Goal: Communication & Community: Answer question/provide support

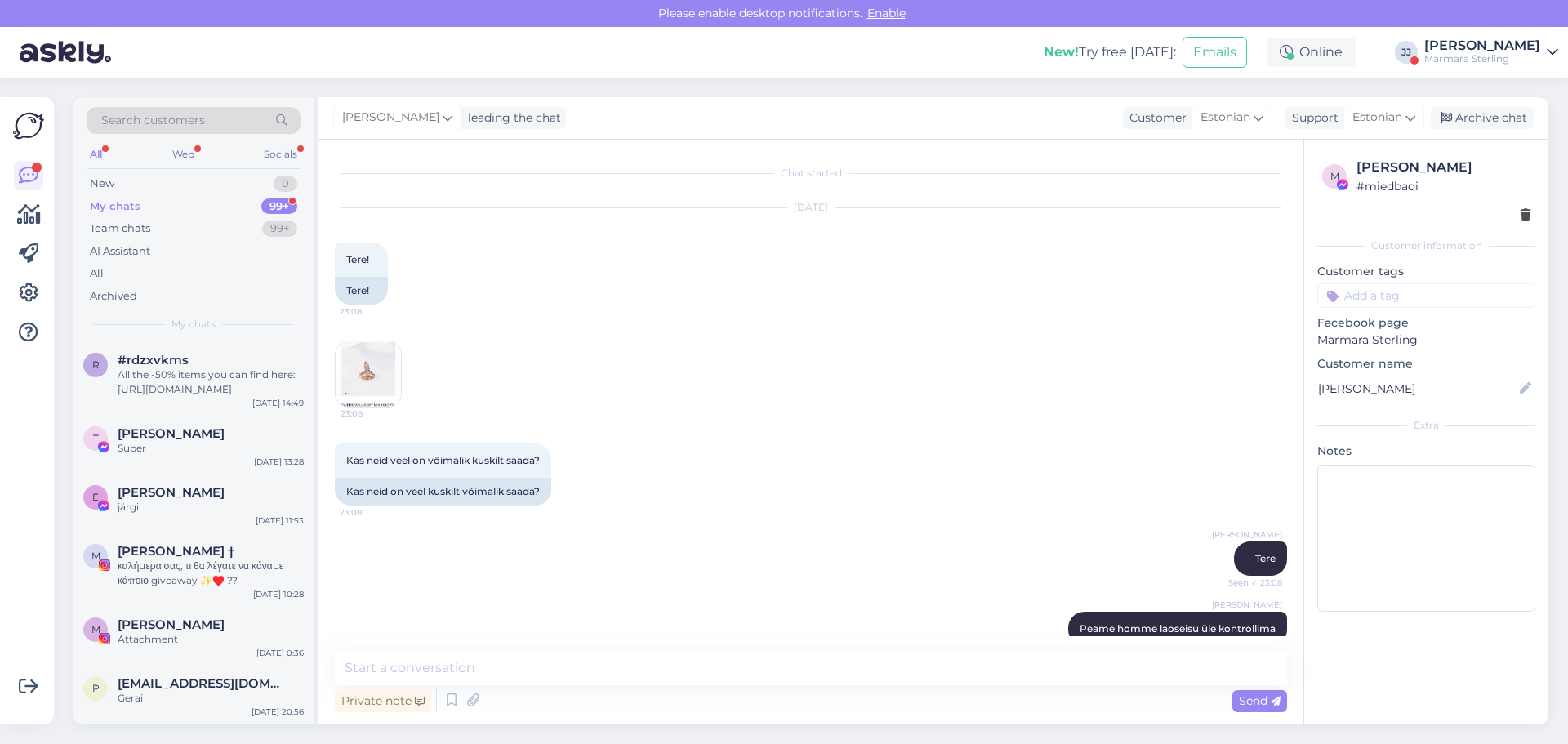
scroll to position [2610, 0]
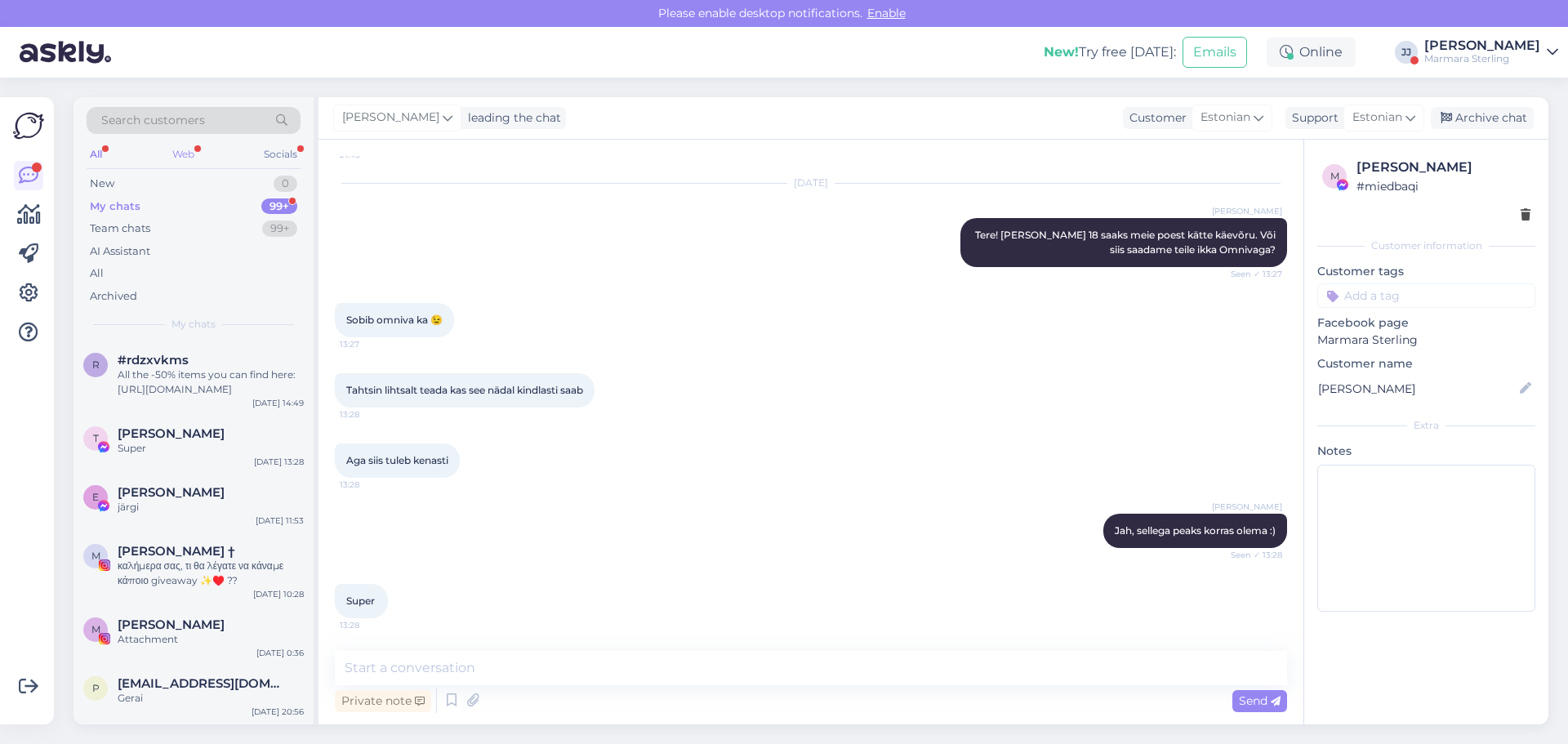
click at [194, 151] on div "Web" at bounding box center [183, 155] width 29 height 21
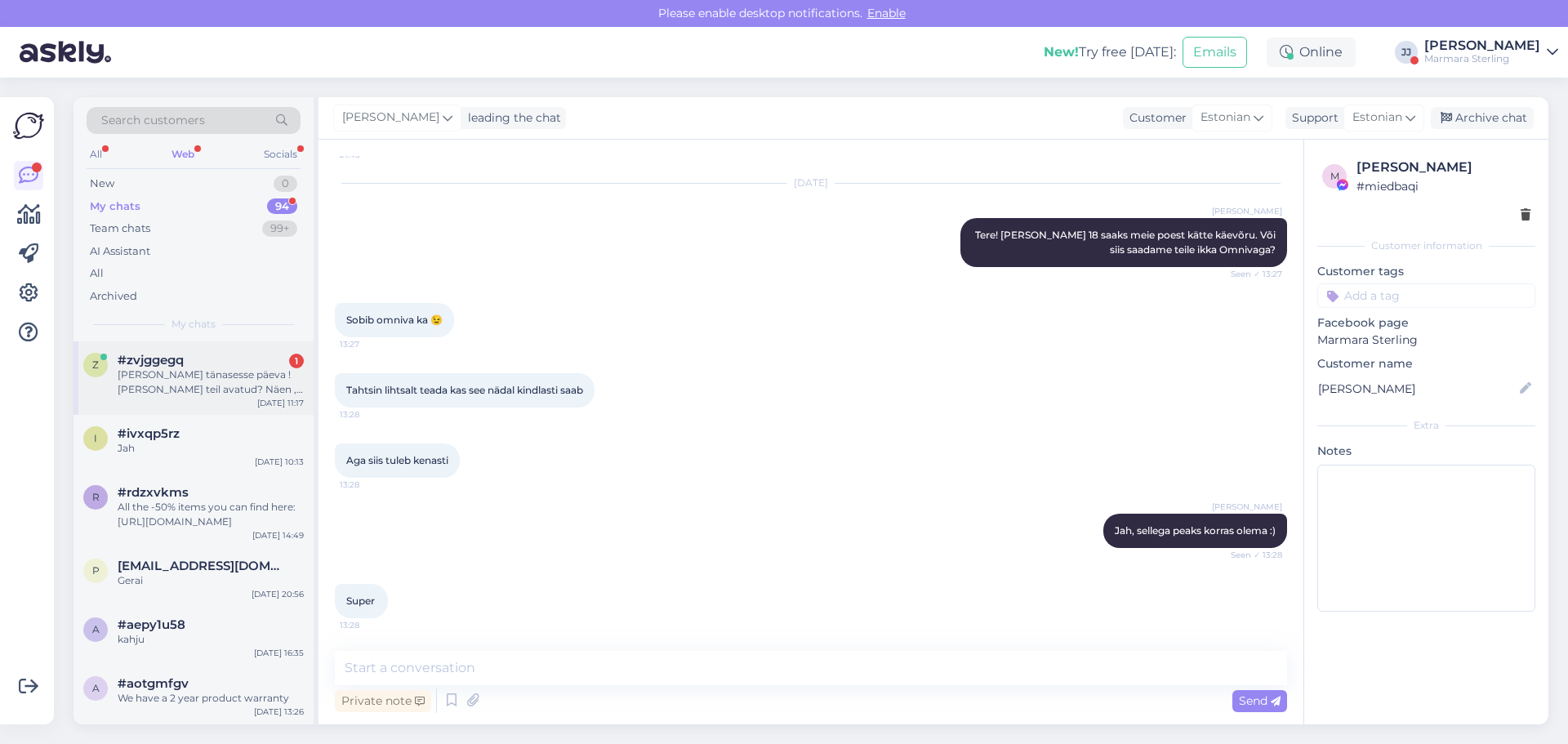
click at [206, 390] on div "[PERSON_NAME] tänasesse päeva ! [PERSON_NAME] teil avatud? Näen , et klienditee…" at bounding box center [211, 382] width 186 height 30
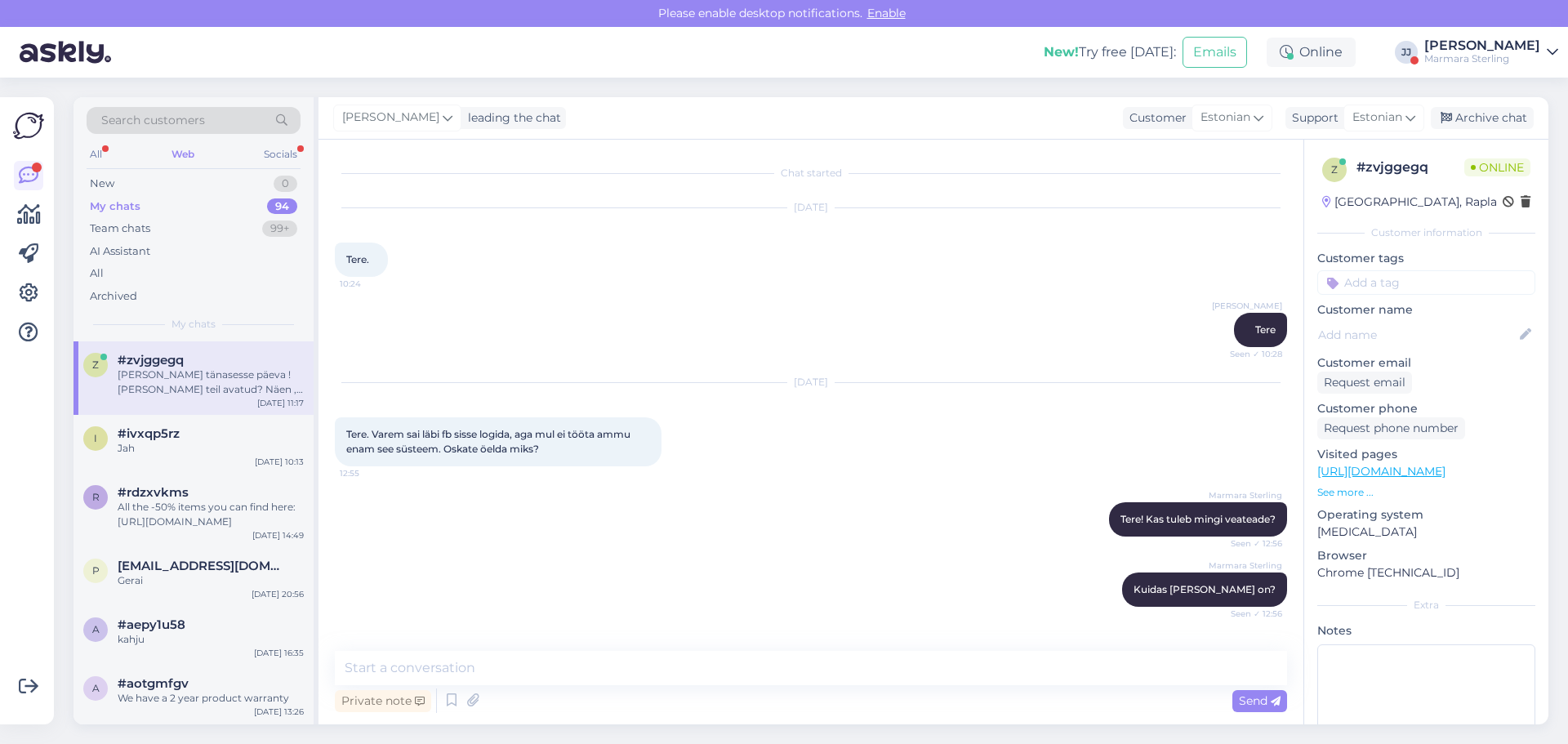
scroll to position [2171, 0]
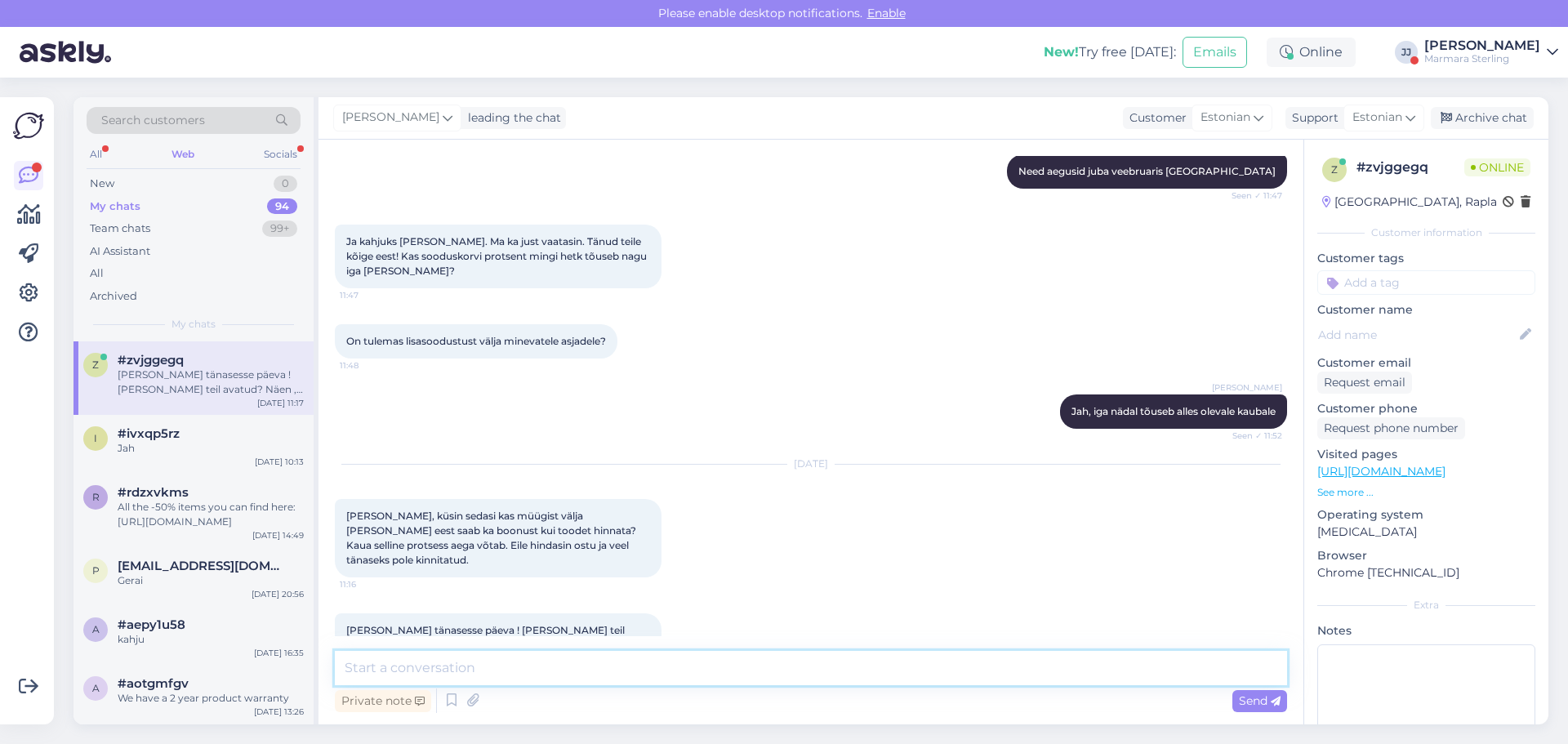
click at [439, 673] on textarea at bounding box center [810, 668] width 952 height 34
type textarea "Tere! Pood on suletud. Siin chatis jõudumööda proovime vastata :)"
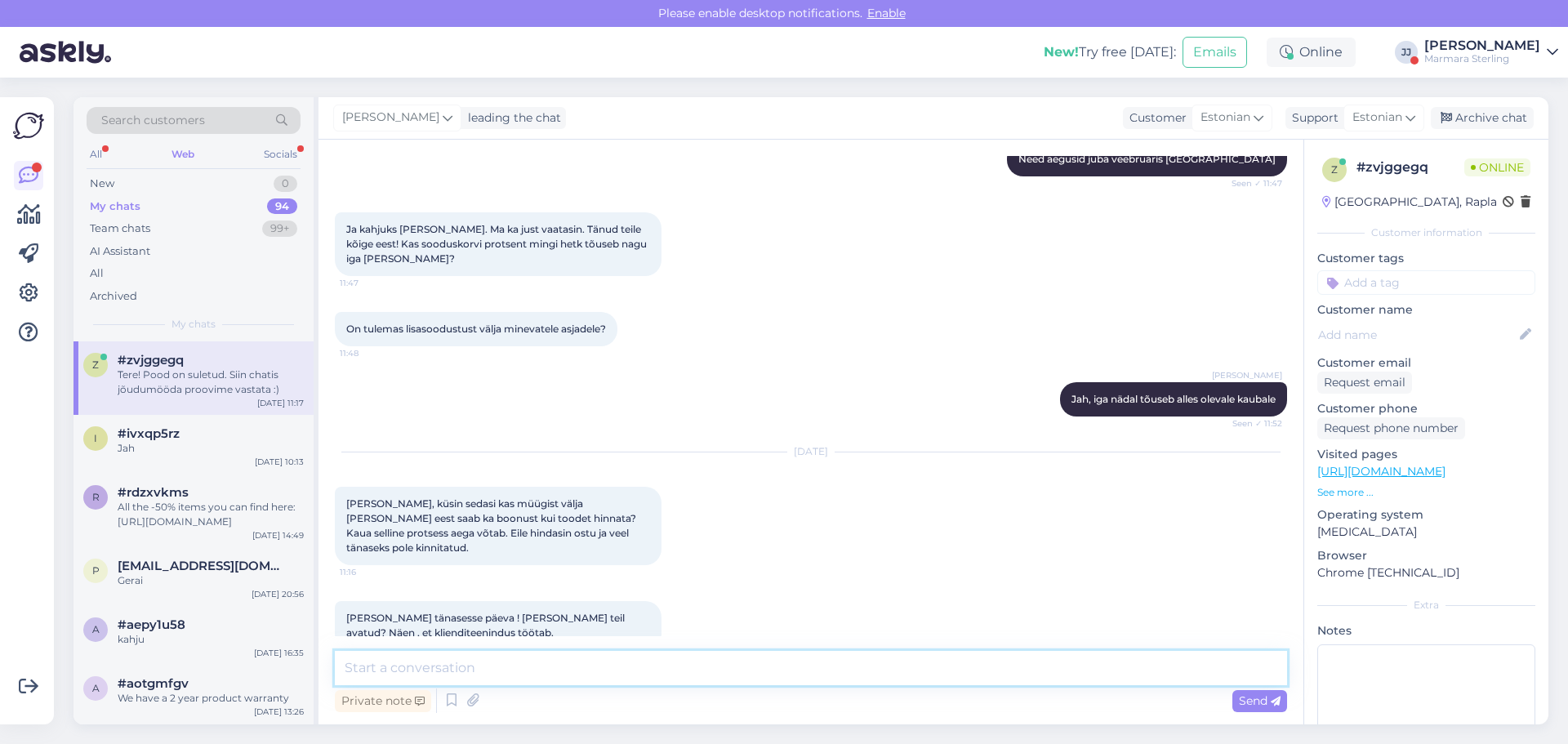
scroll to position [2256, 0]
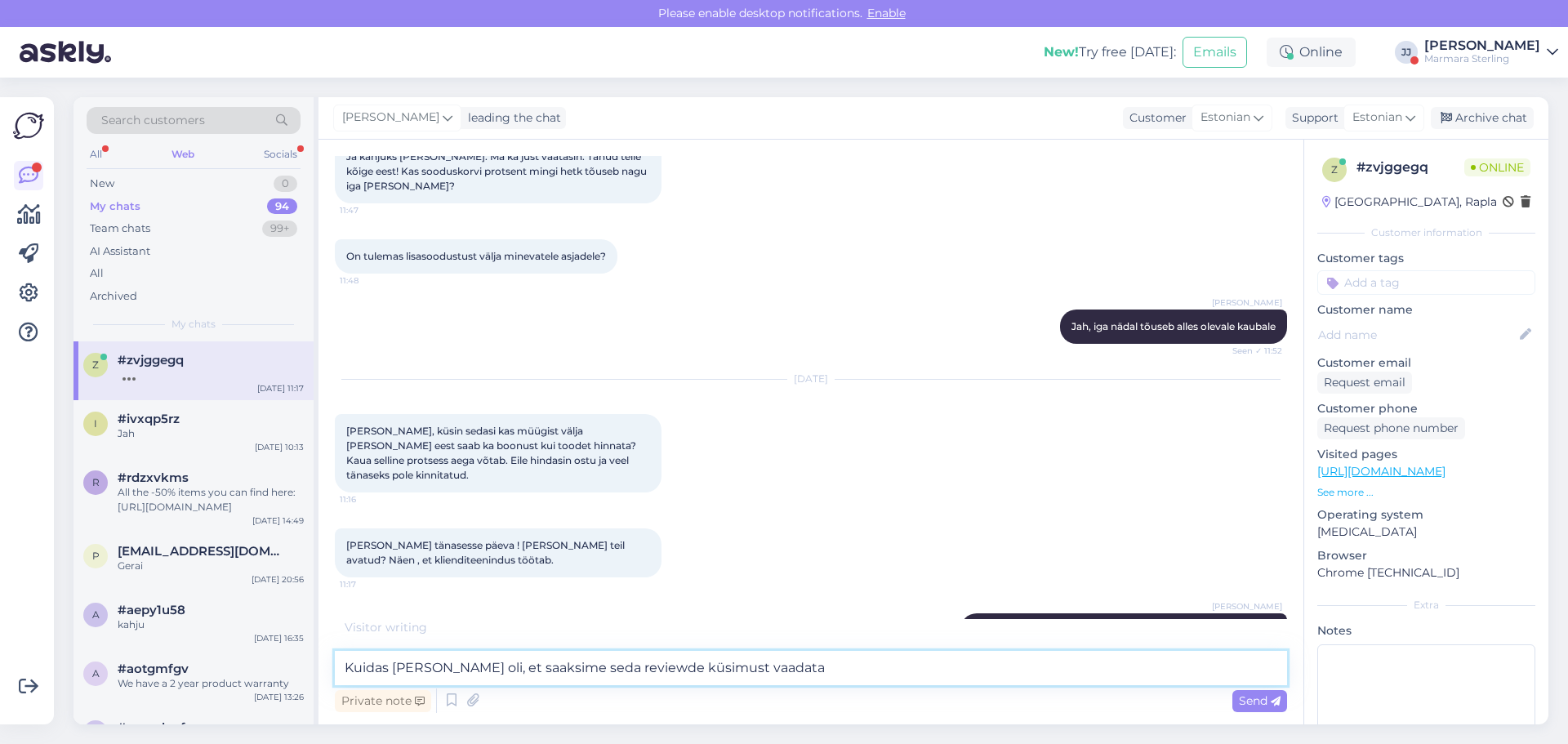
type textarea "Kuidas [PERSON_NAME] oli, et saaksime seda reviewde küsimust vaadata?"
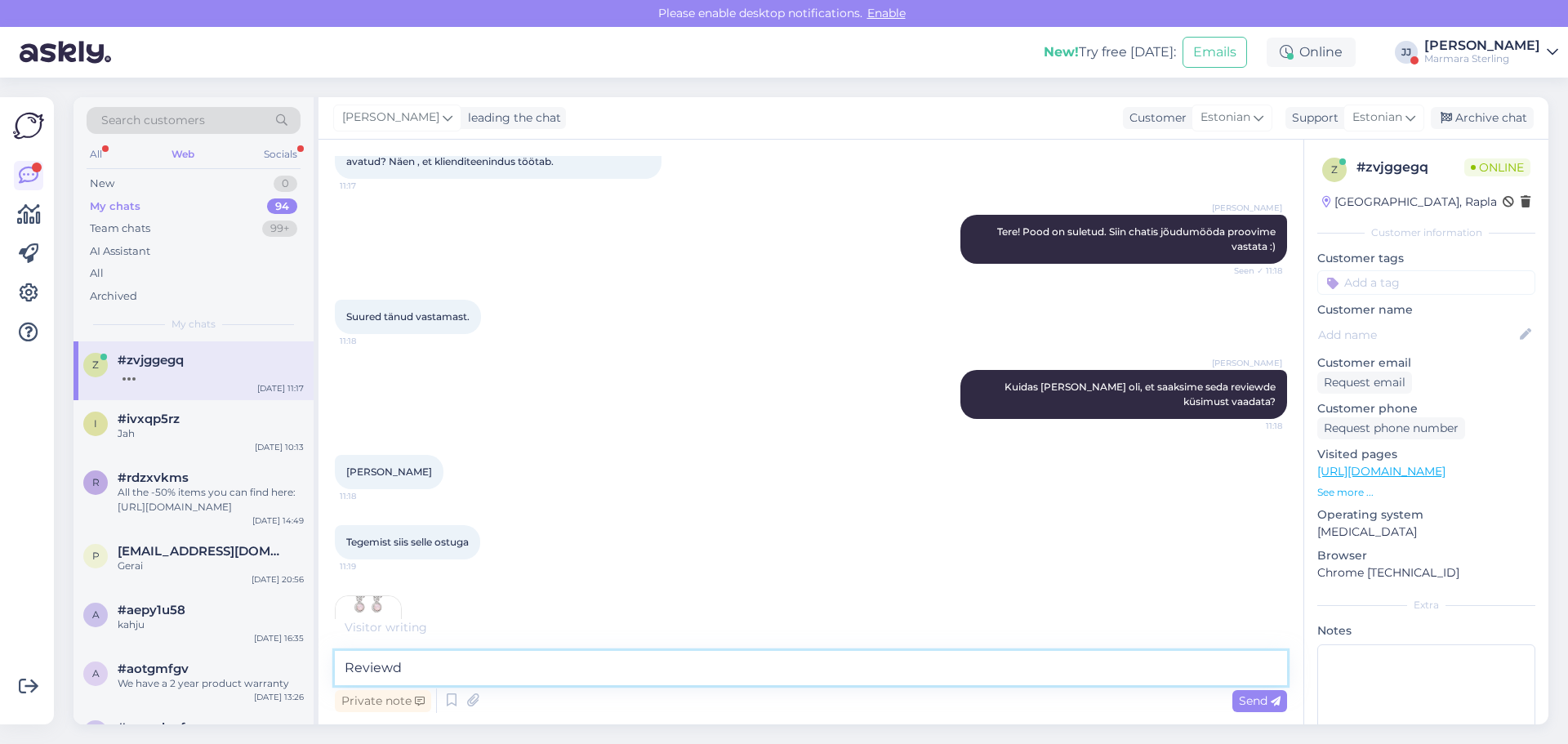
scroll to position [2672, 0]
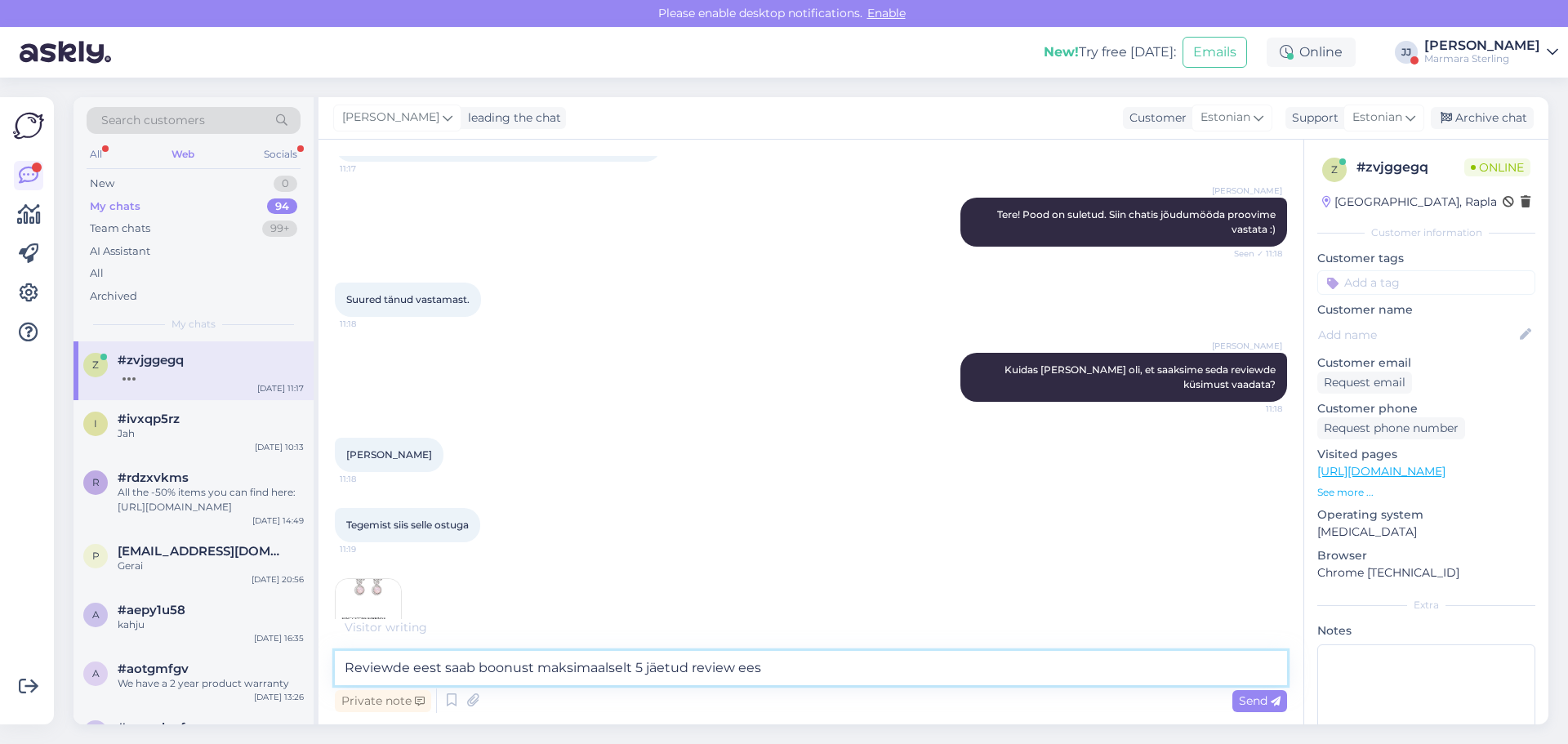
type textarea "Reviewde eest saab boonust maksimaalselt 5 jäetud review eest"
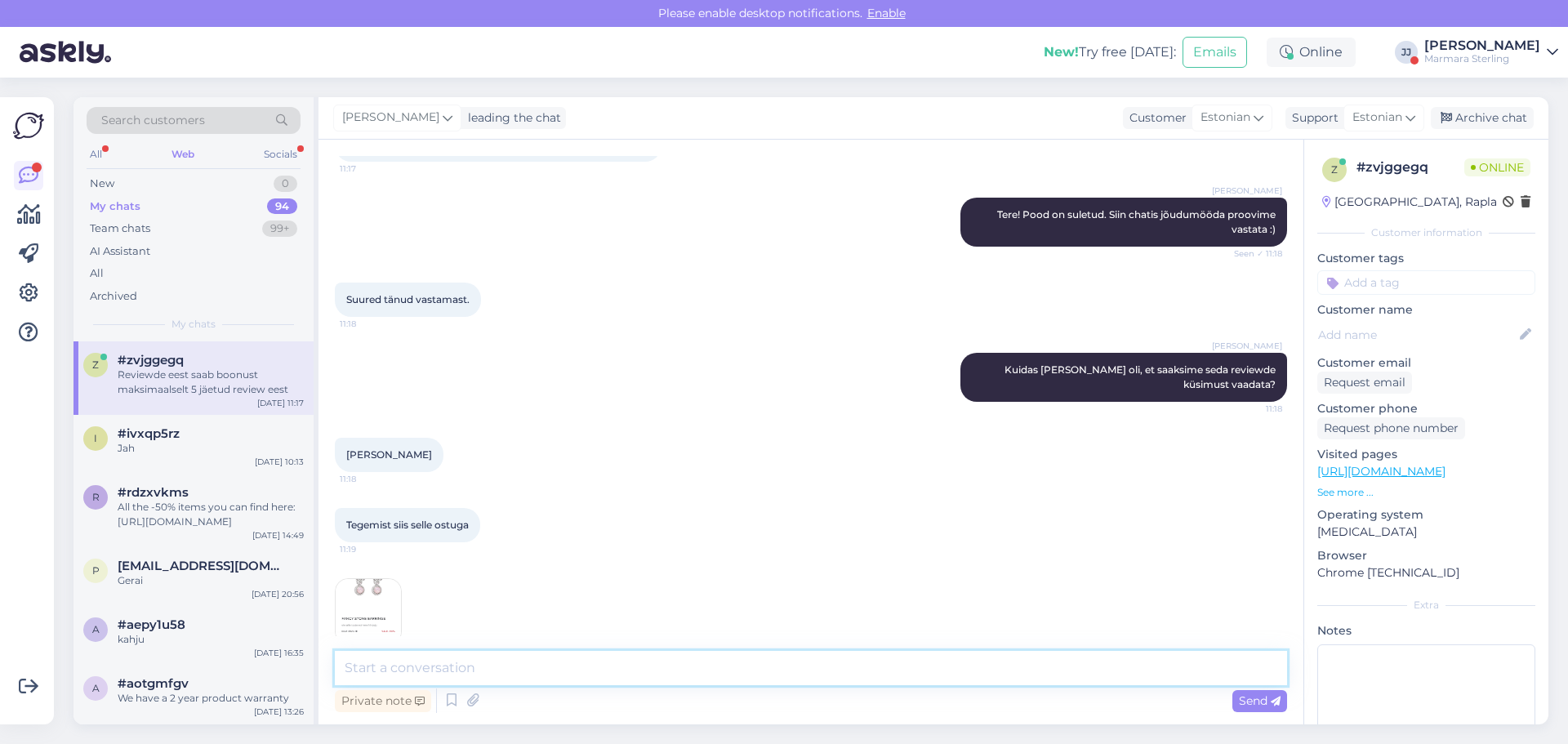
scroll to position [2739, 0]
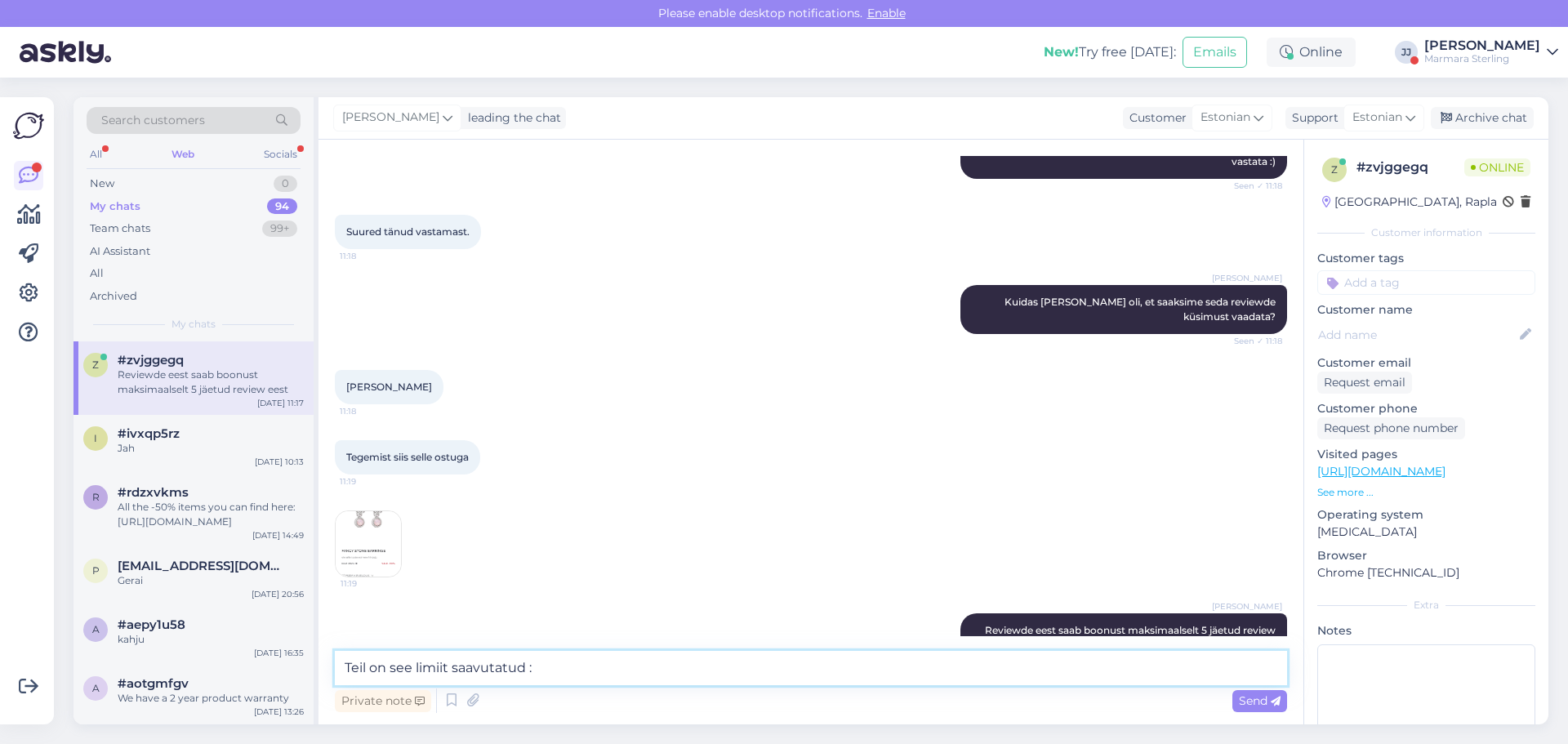
type textarea "Teil on see limiit saavutatud :)"
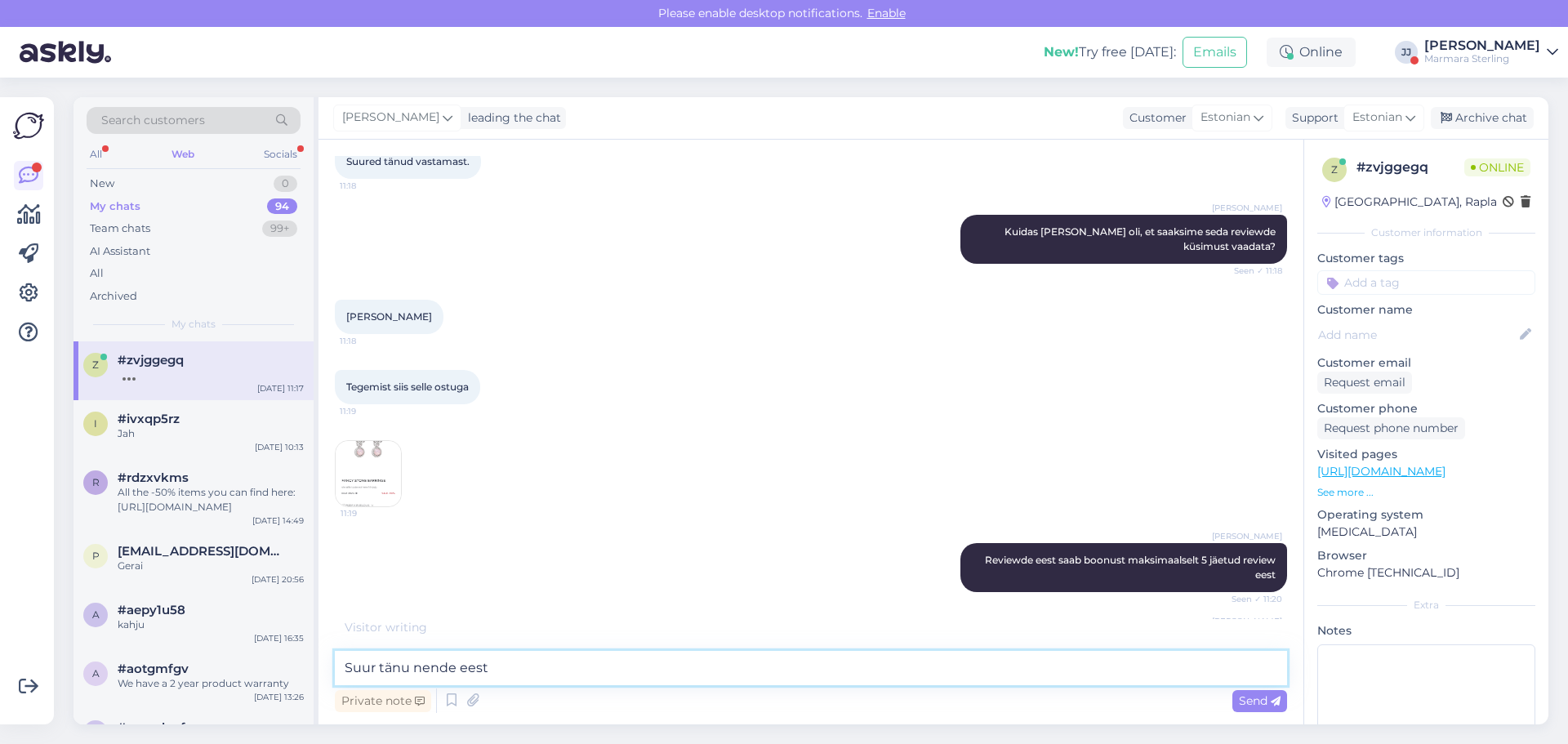
type textarea "Suur tänu nende eest!"
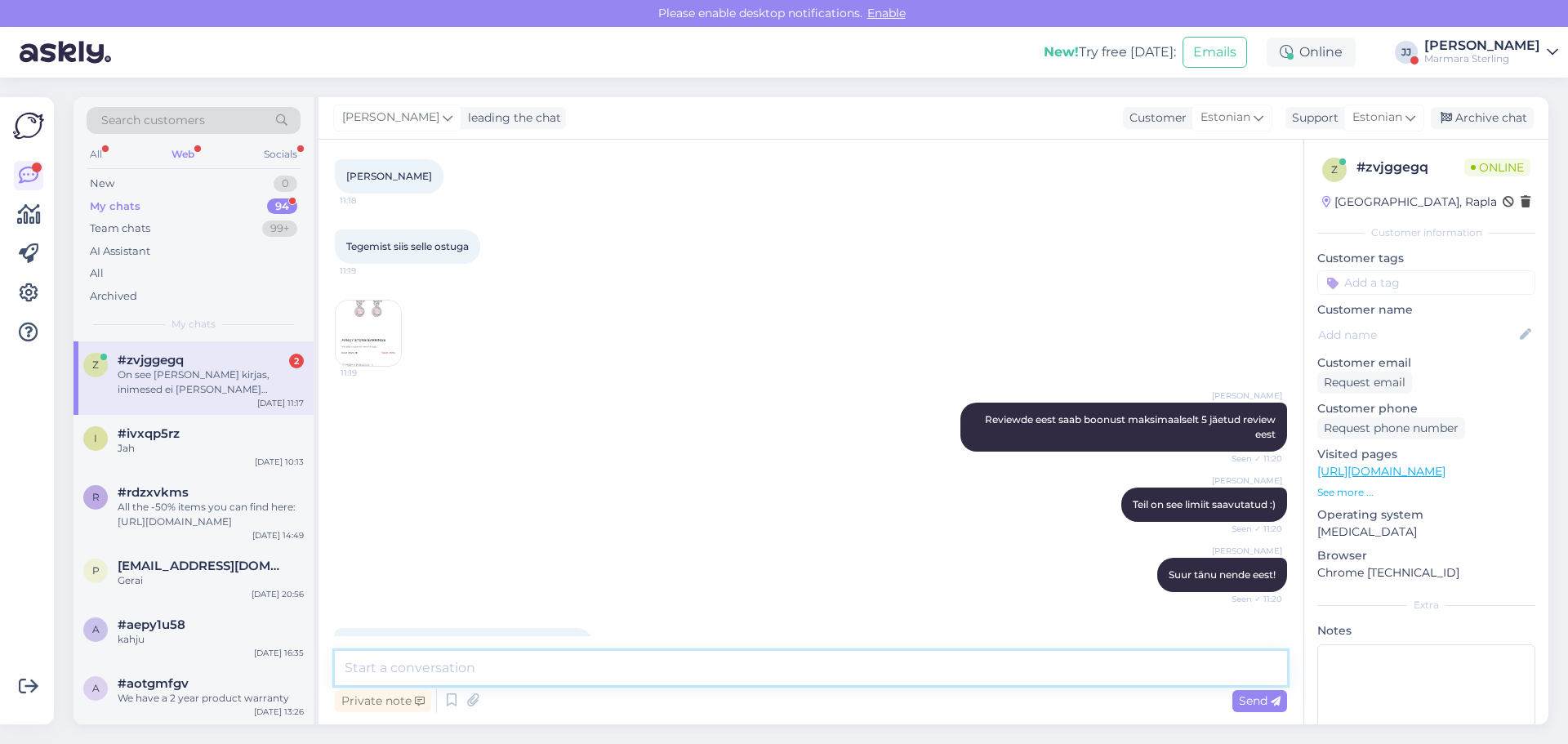
scroll to position [3021, 0]
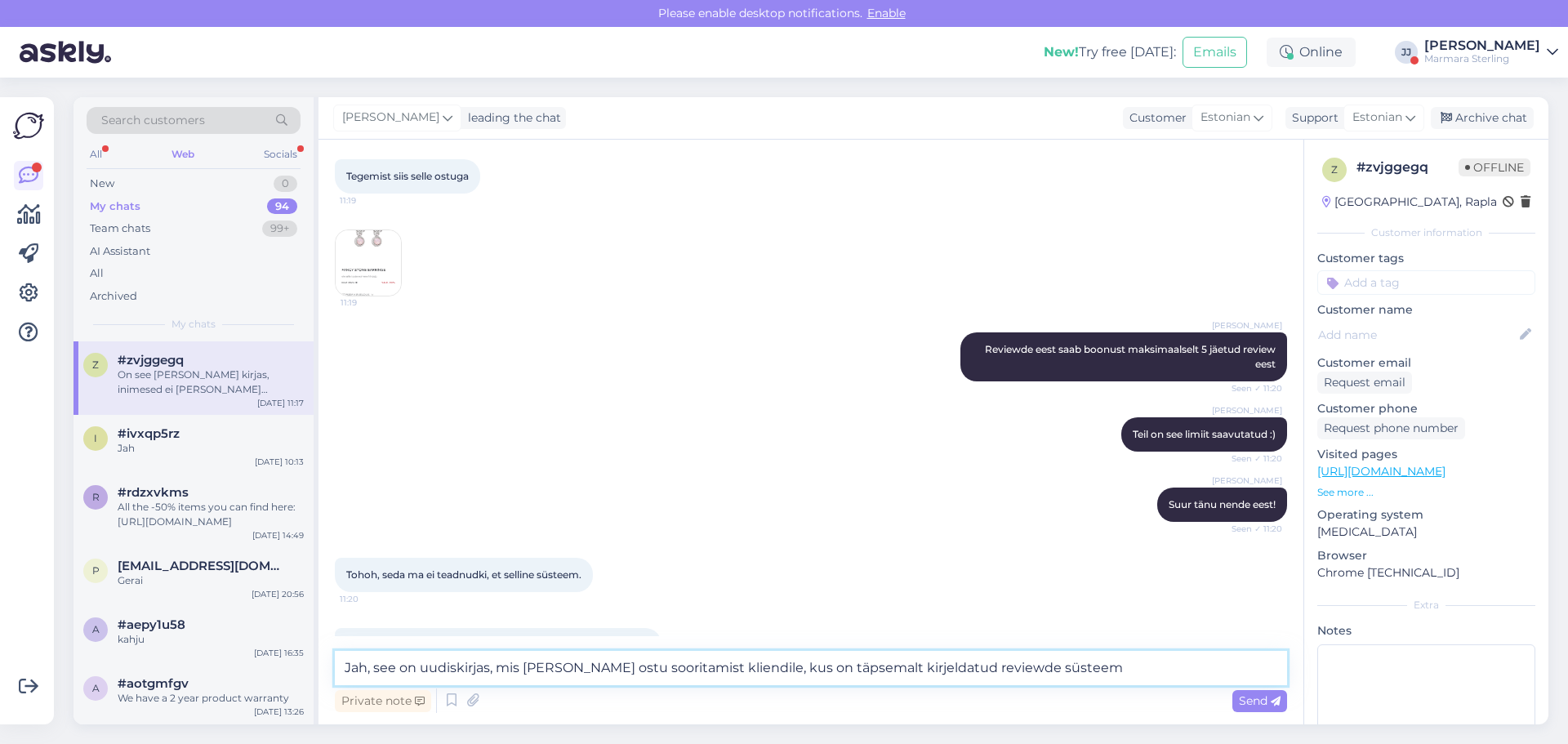
type textarea "Jah, see on uudiskirjas, mis [PERSON_NAME] ostu sooritamist kliendile, kus on t…"
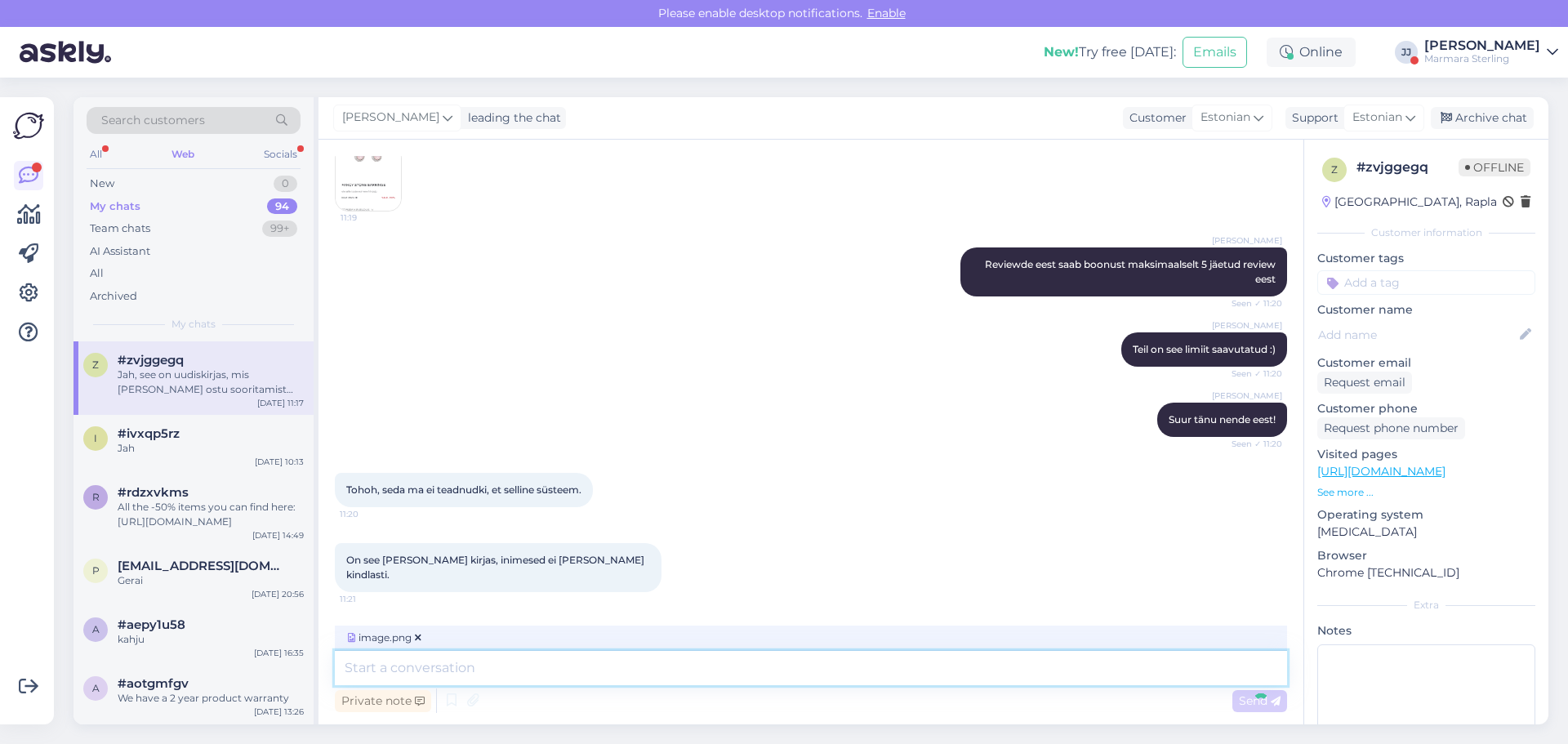
scroll to position [3208, 0]
